Goal: Task Accomplishment & Management: Manage account settings

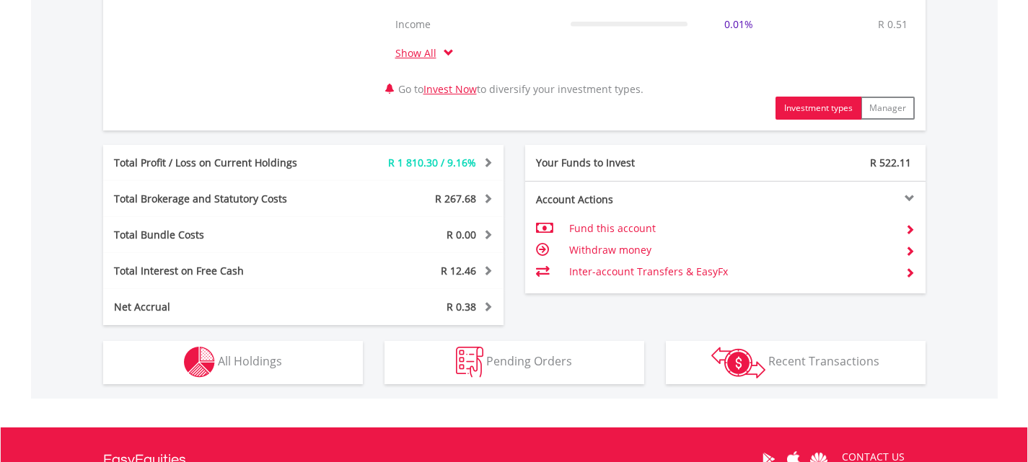
scroll to position [721, 0]
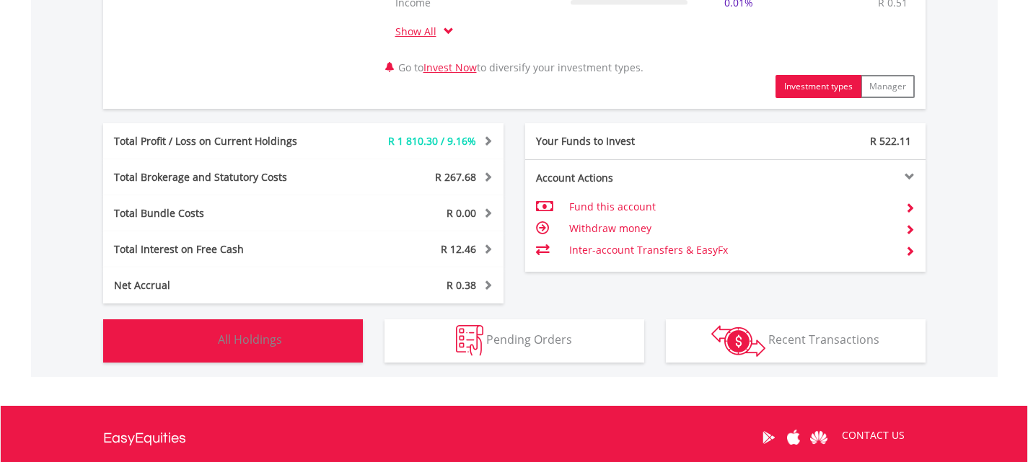
click at [226, 339] on span "All Holdings" at bounding box center [250, 340] width 64 height 16
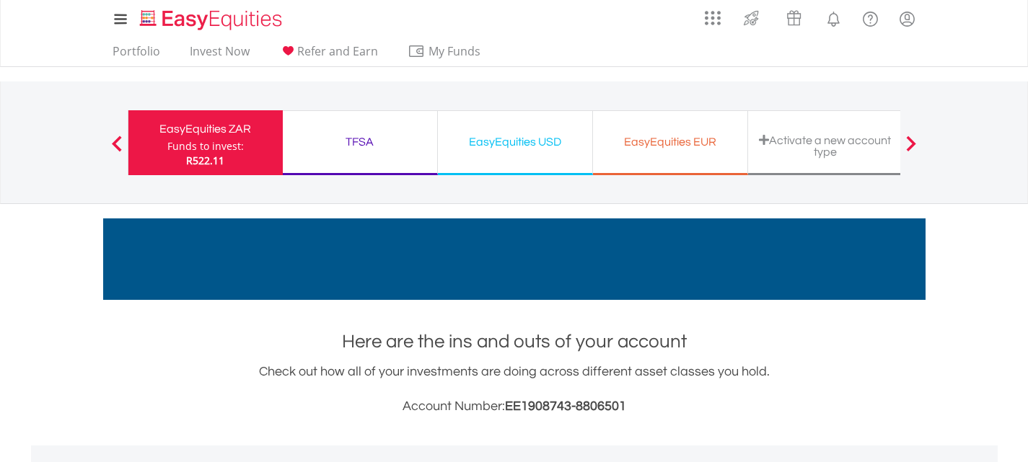
scroll to position [0, 0]
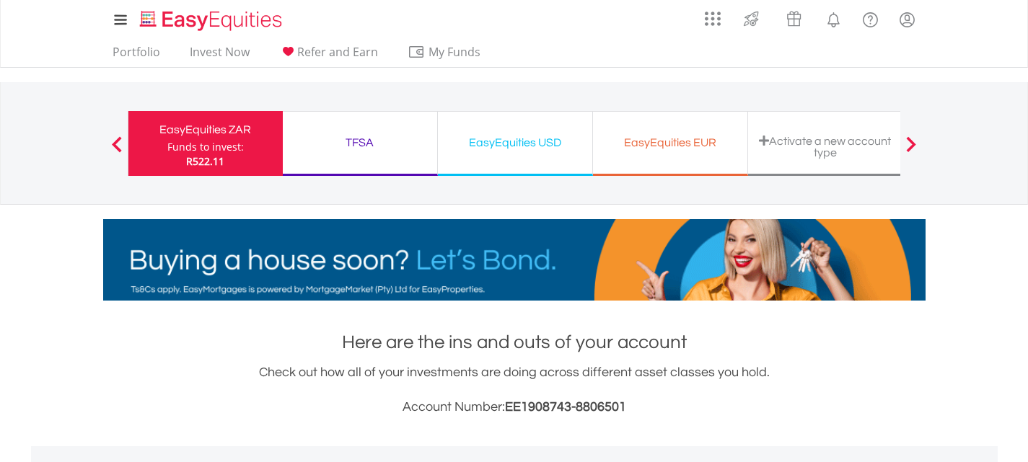
click at [333, 139] on div "TFSA" at bounding box center [359, 143] width 137 height 20
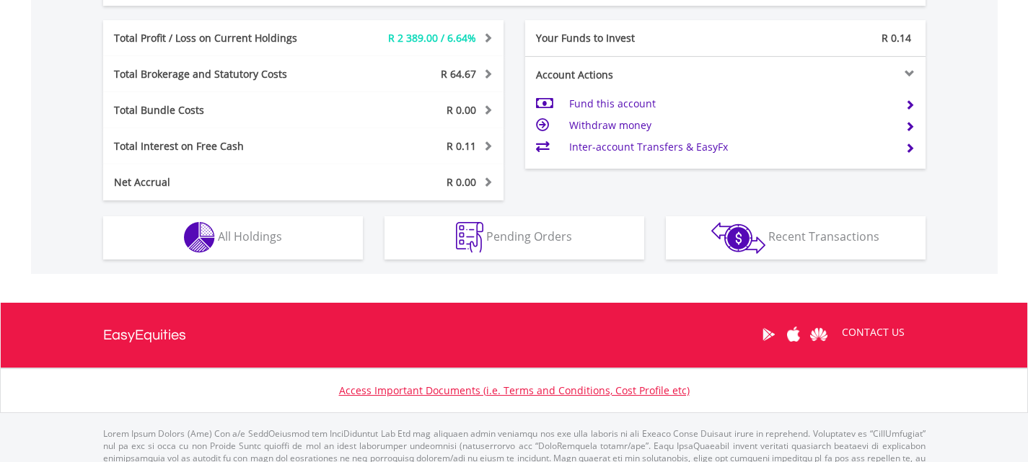
scroll to position [757, 0]
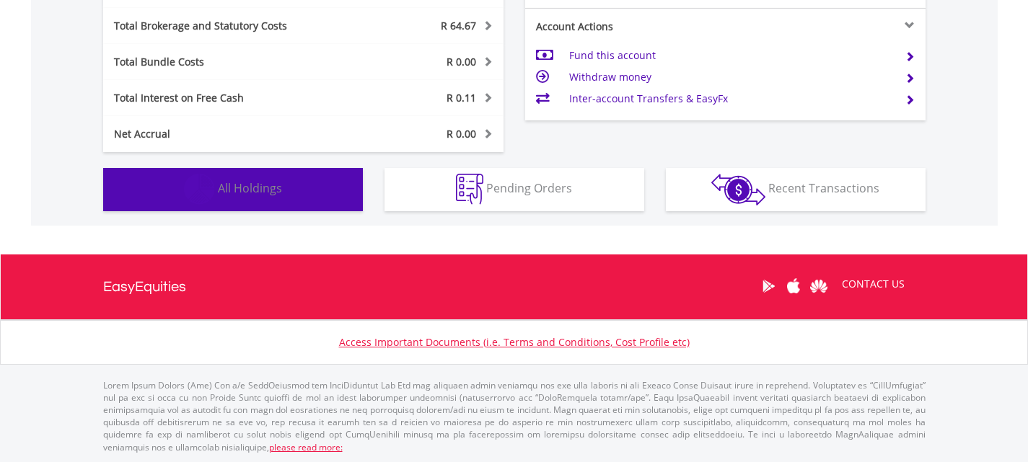
click at [233, 184] on span "All Holdings" at bounding box center [250, 188] width 64 height 16
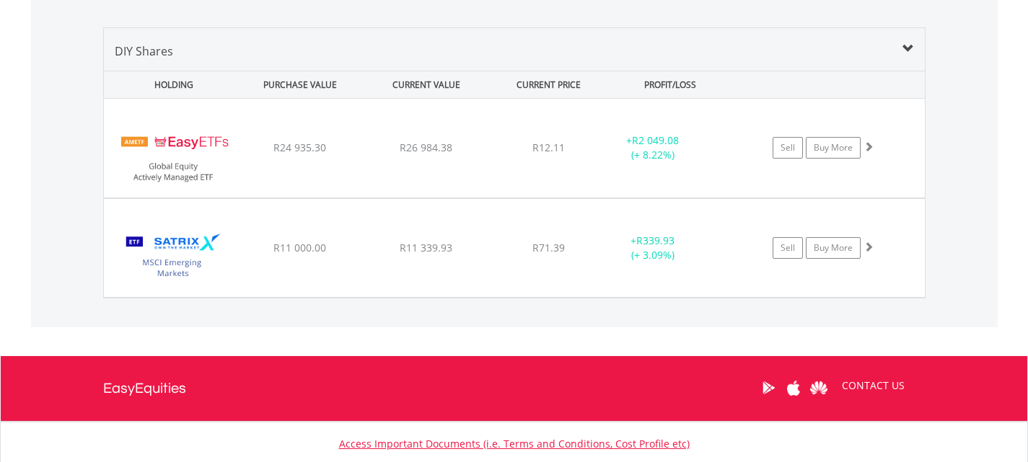
scroll to position [1011, 0]
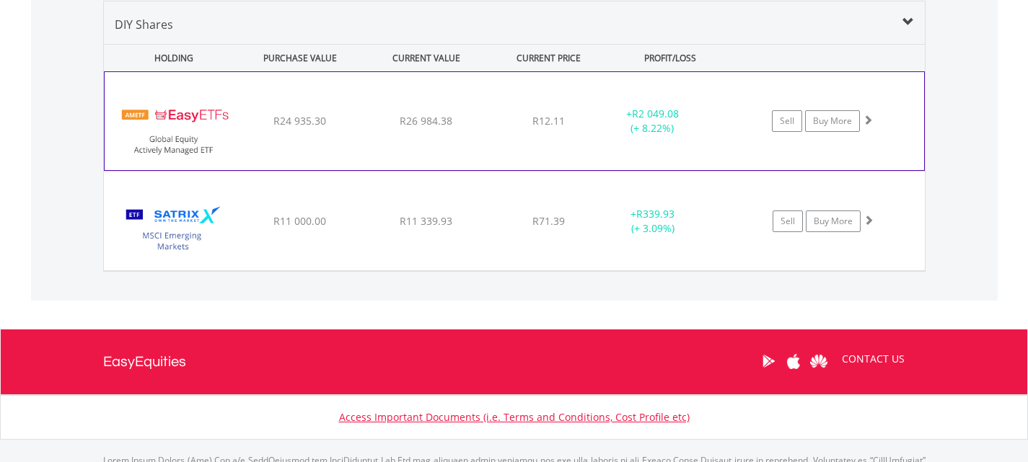
click at [352, 118] on div "R24 935.30" at bounding box center [300, 121] width 123 height 14
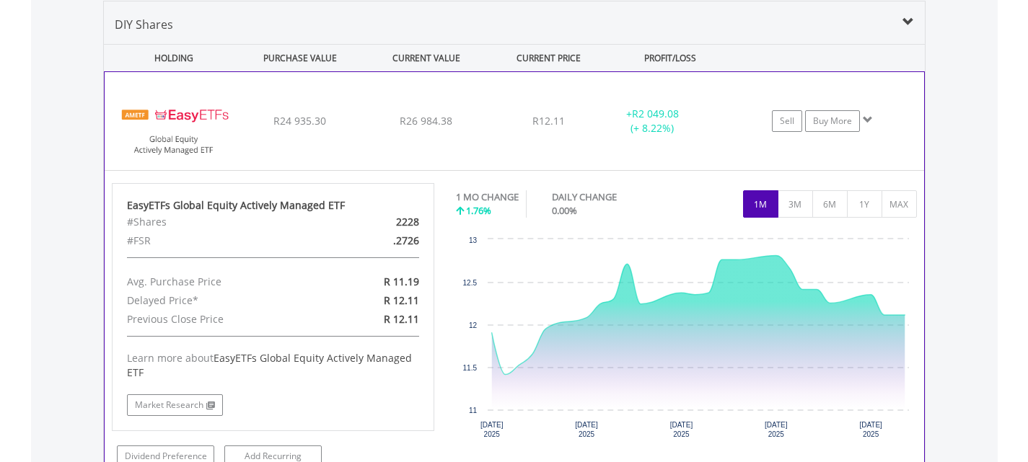
click at [489, 118] on div "﻿ EasyETFs Global Equity Actively Managed ETF R24 935.30 R26 984.38 R12.11 + R2…" at bounding box center [514, 121] width 819 height 98
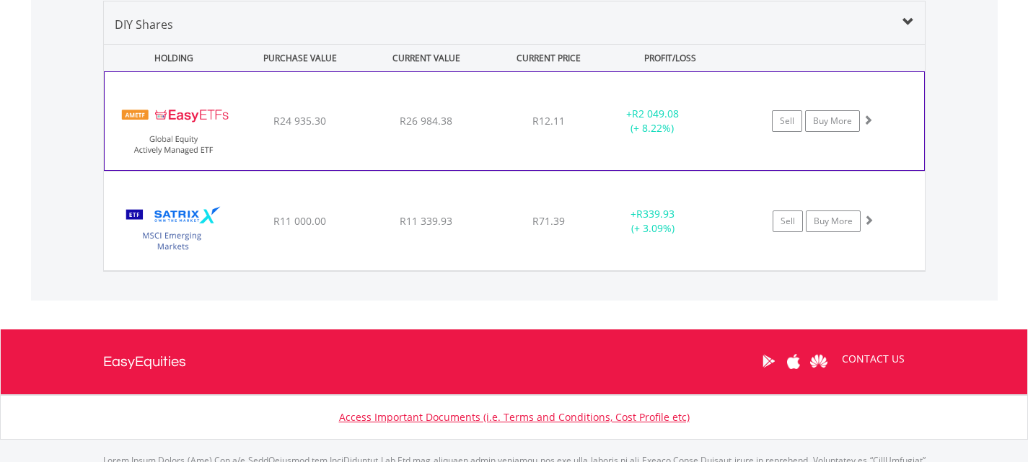
click at [469, 118] on div "R26 984.38" at bounding box center [426, 121] width 123 height 14
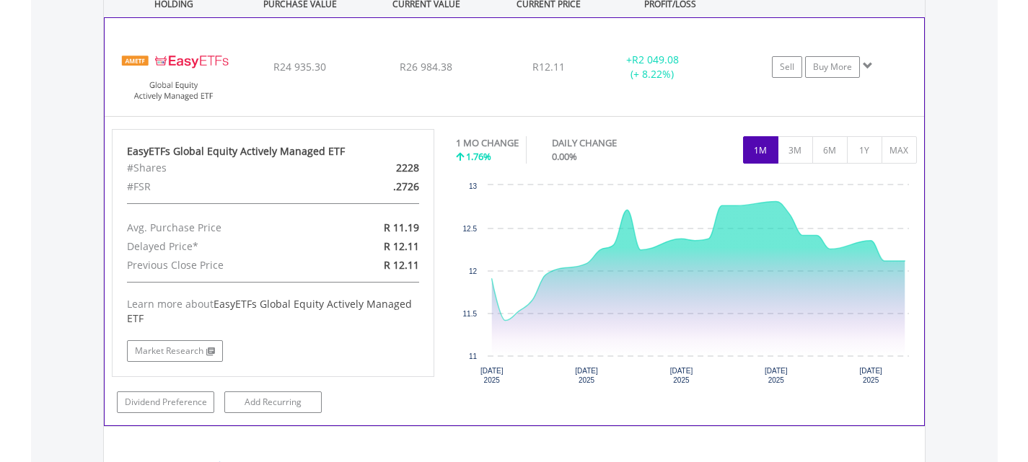
scroll to position [1083, 0]
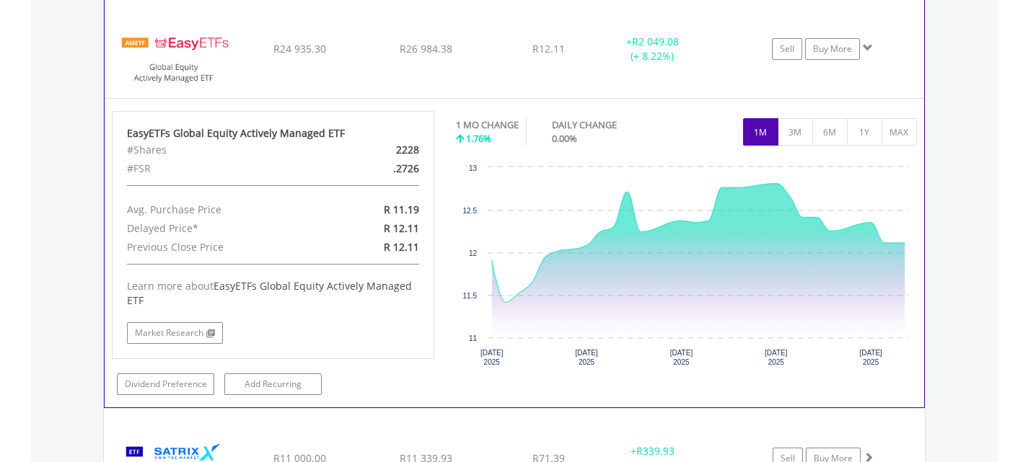
click at [485, 37] on div "﻿ EasyETFs Global Equity Actively Managed ETF R24 935.30 R26 984.38 R12.11 + R2…" at bounding box center [514, 49] width 819 height 98
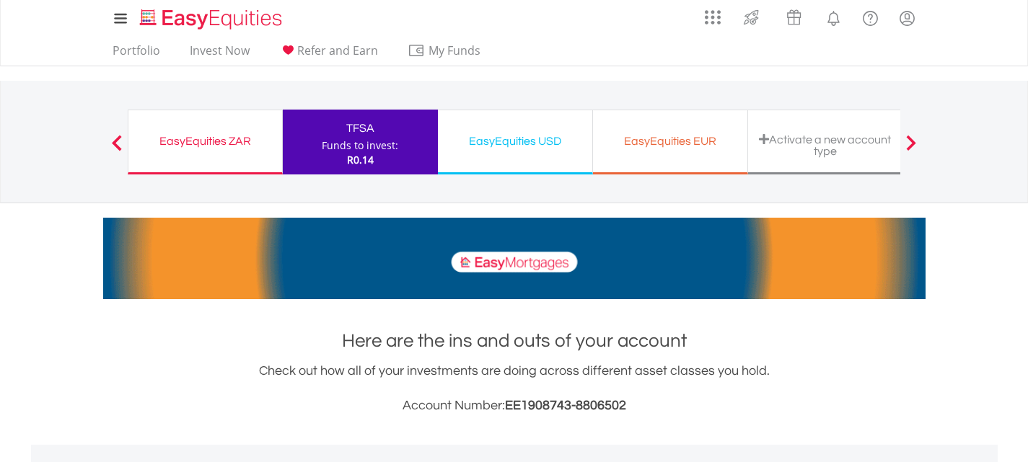
scroll to position [0, 0]
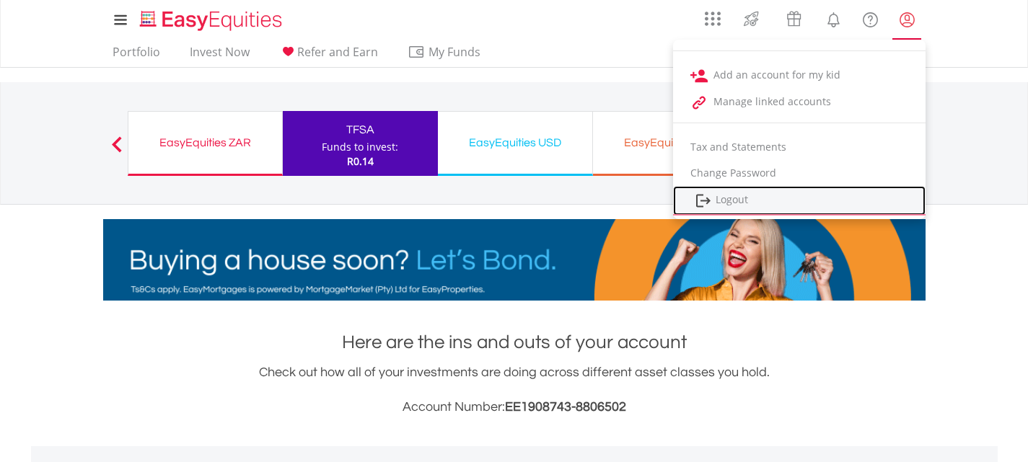
click at [733, 200] on link "Logout" at bounding box center [799, 201] width 252 height 30
